Goal: Information Seeking & Learning: Learn about a topic

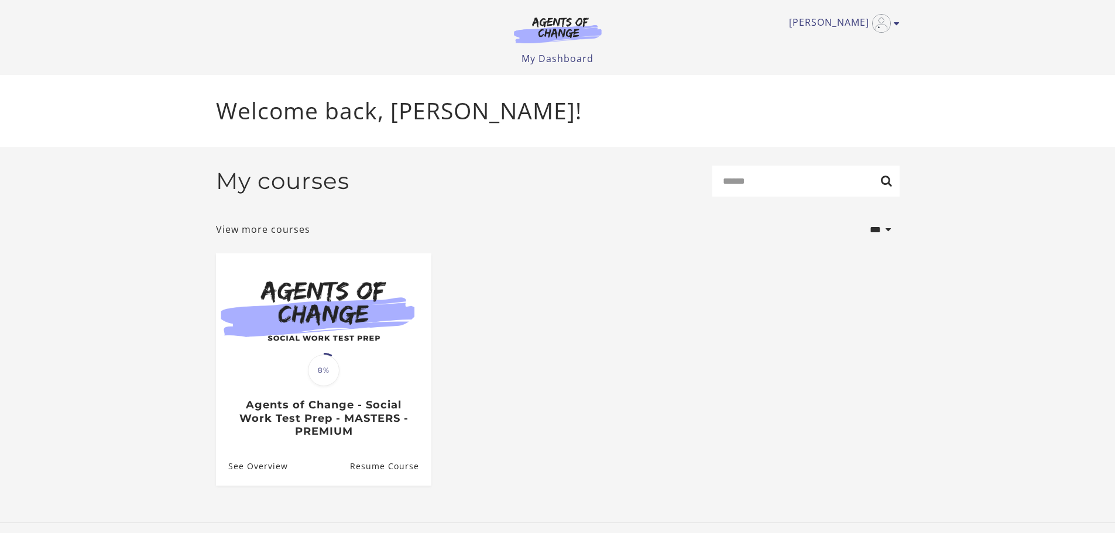
scroll to position [3, 0]
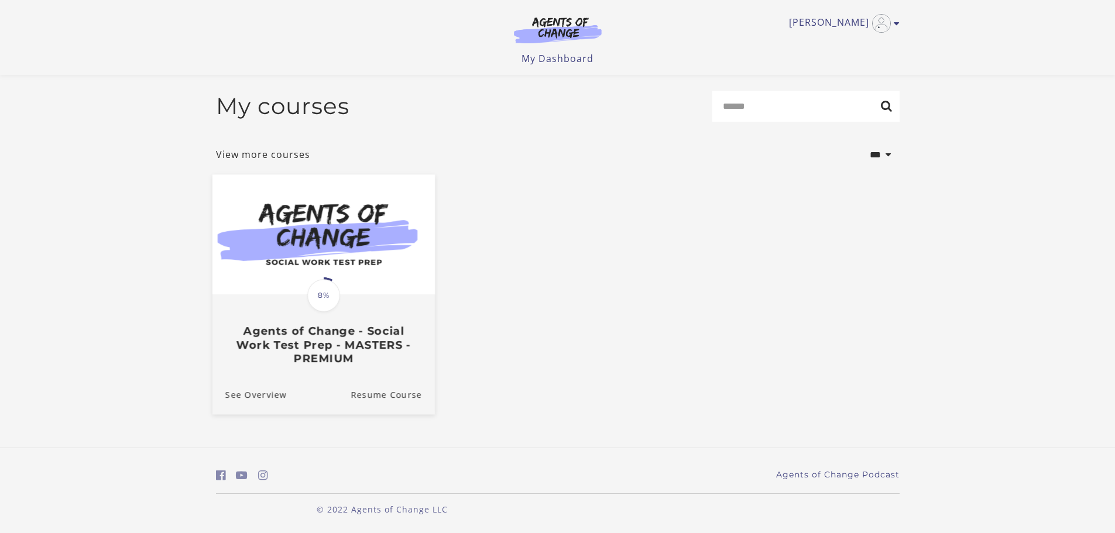
click at [347, 310] on div "Translation missing: en.liquid.partials.dashboard_course_card.progress_descript…" at bounding box center [323, 331] width 223 height 70
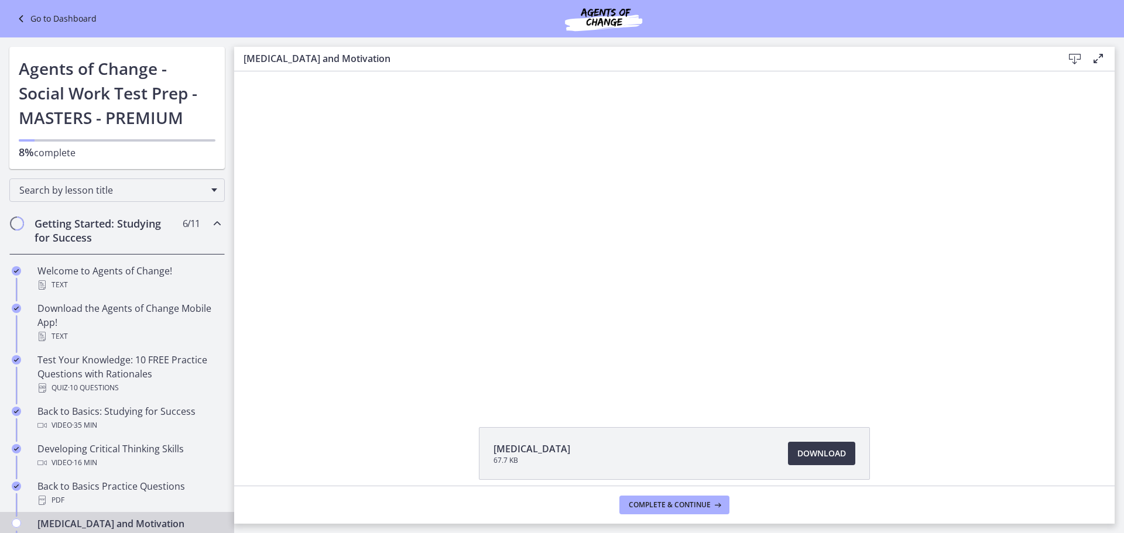
click at [460, 238] on div at bounding box center [674, 235] width 585 height 329
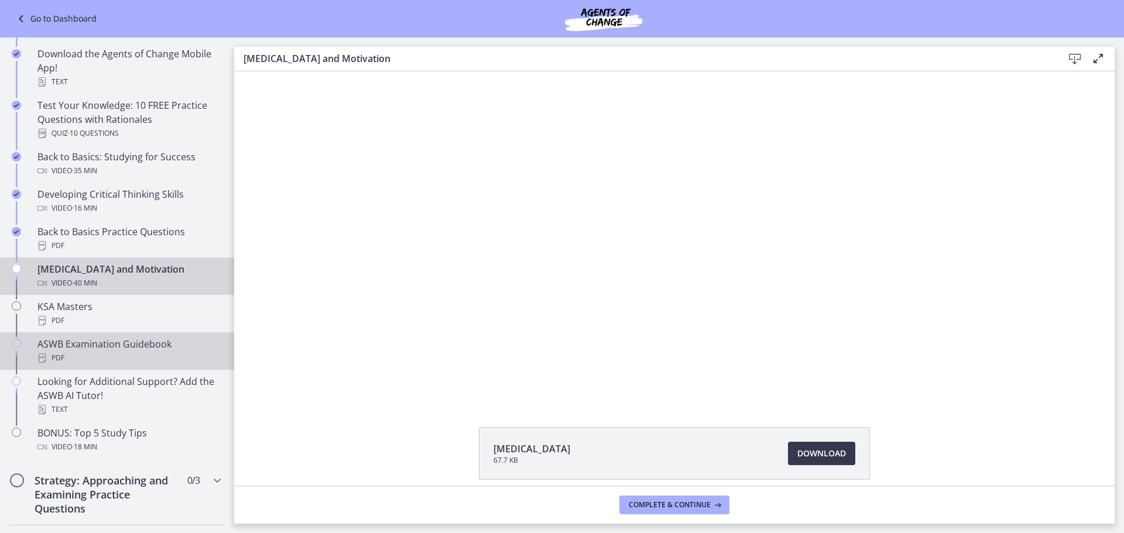
scroll to position [293, 0]
